Goal: Transaction & Acquisition: Purchase product/service

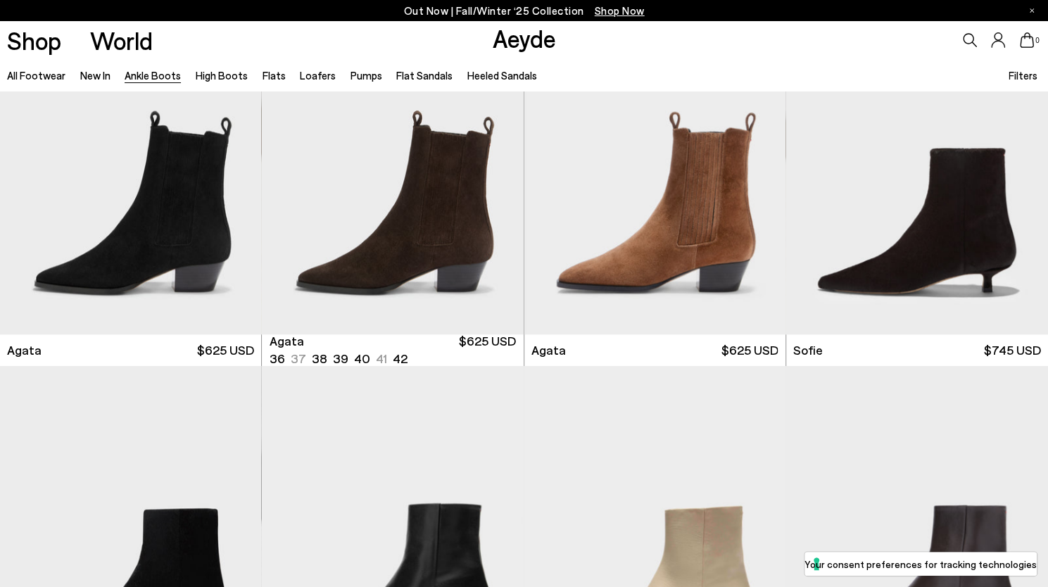
scroll to position [806, 0]
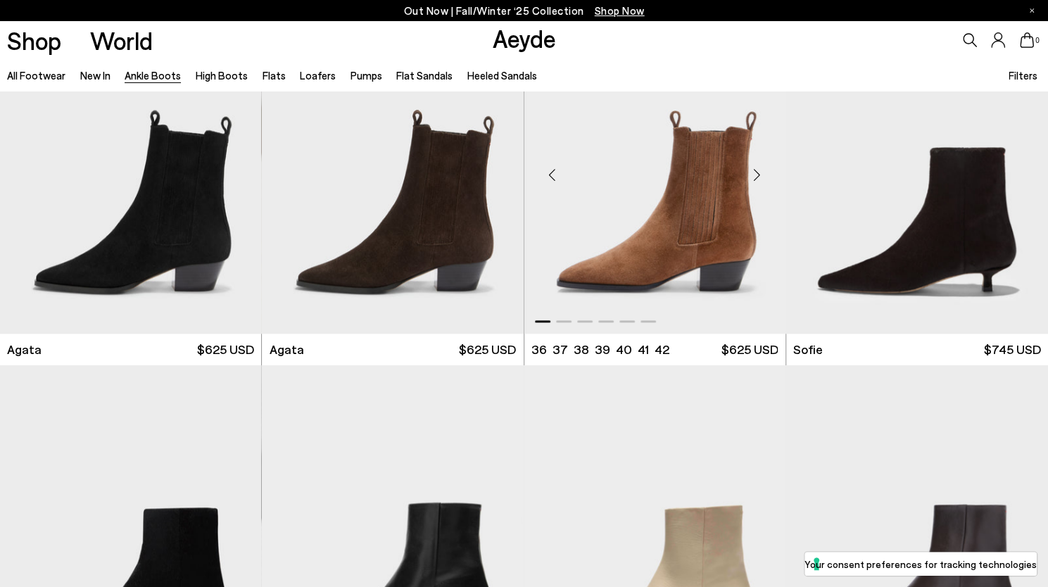
click at [709, 191] on img "1 / 6" at bounding box center [655, 169] width 262 height 329
click at [709, 192] on img "1 / 6" at bounding box center [655, 169] width 262 height 329
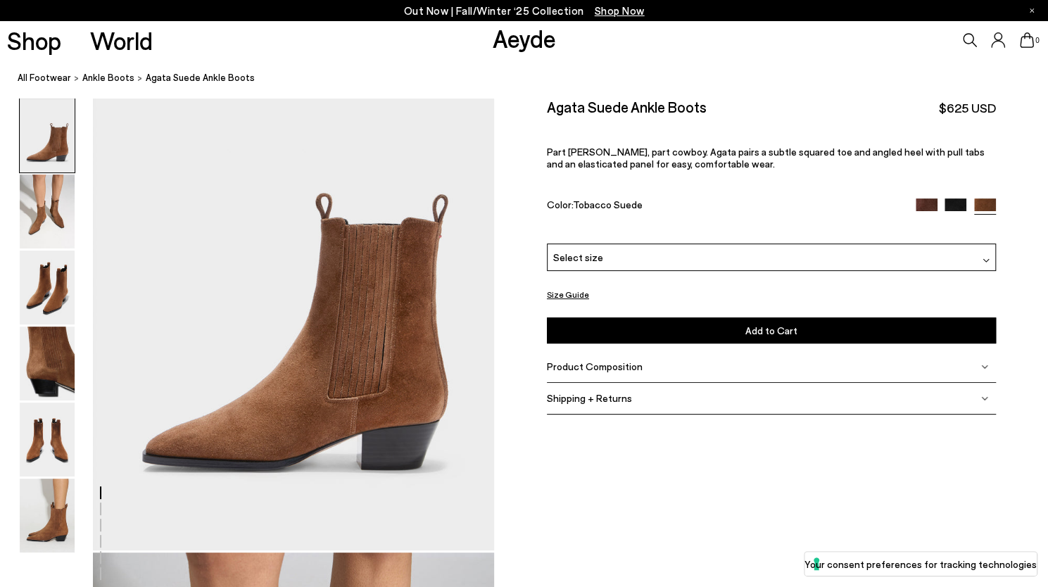
scroll to position [84, 0]
click at [590, 259] on span "Select size" at bounding box center [578, 257] width 50 height 15
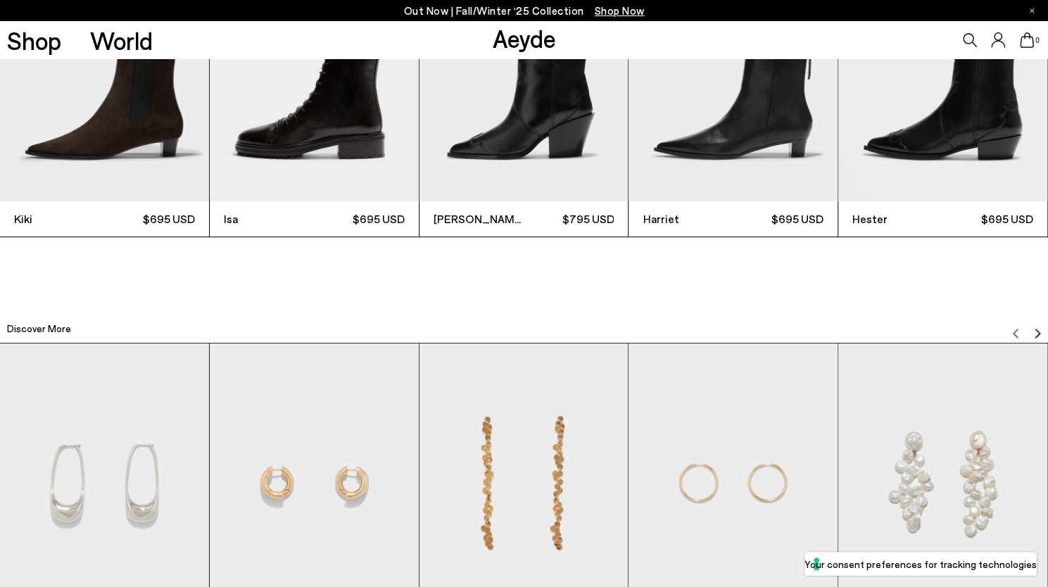
scroll to position [0, 0]
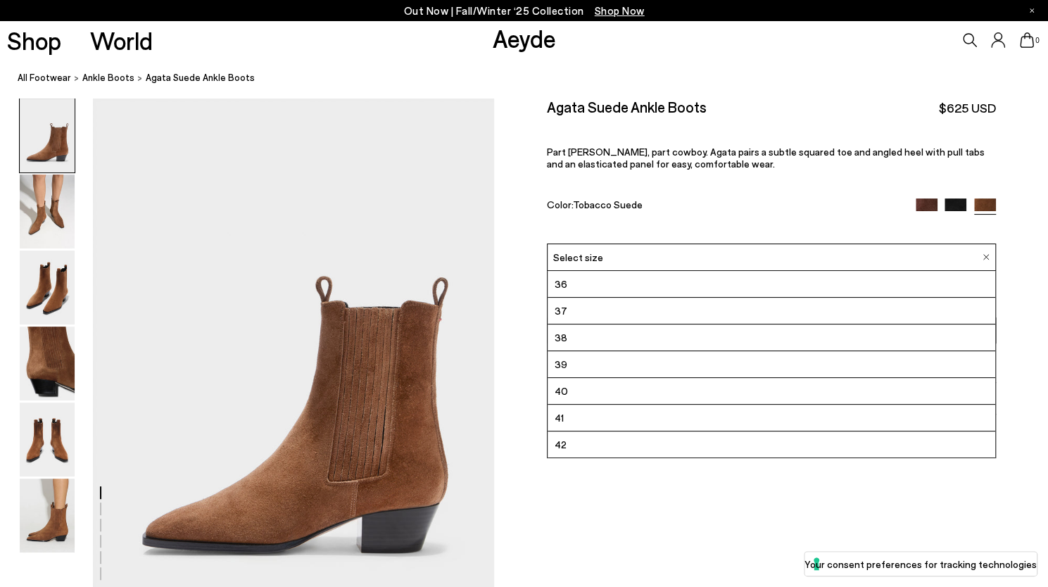
click at [709, 193] on div "Agata Suede Ankle Boots $625 USD Part Chelsea, part cowboy. Agata pairs a subtl…" at bounding box center [771, 171] width 449 height 146
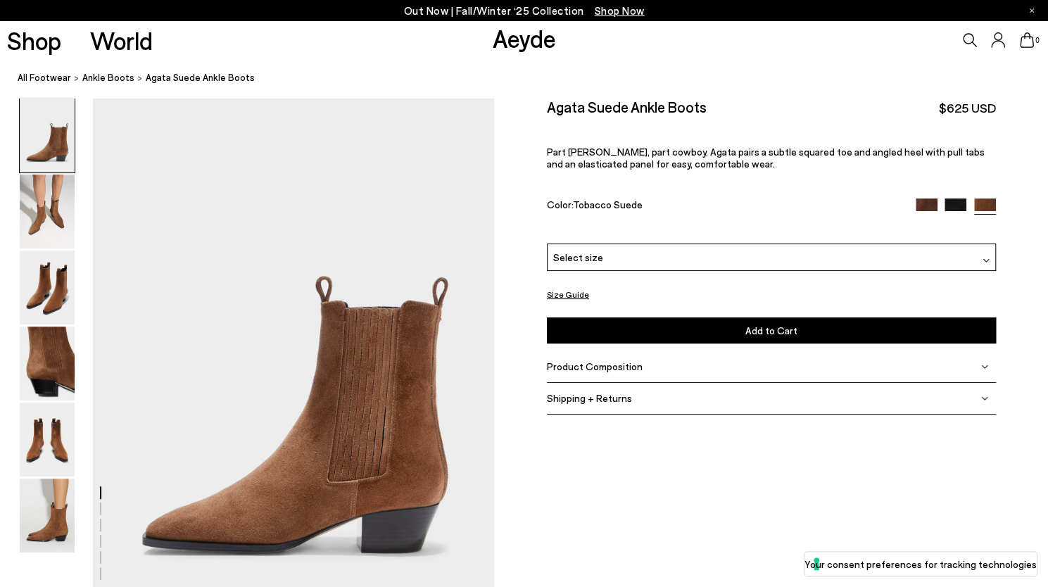
click at [618, 364] on span "Product Composition" at bounding box center [595, 366] width 96 height 12
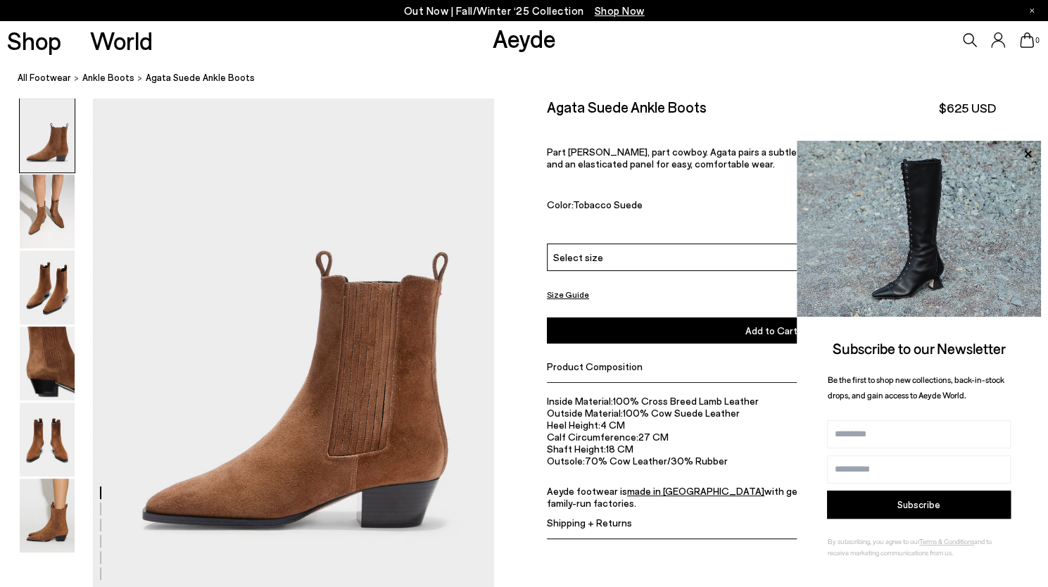
scroll to position [27, 0]
